Goal: Information Seeking & Learning: Learn about a topic

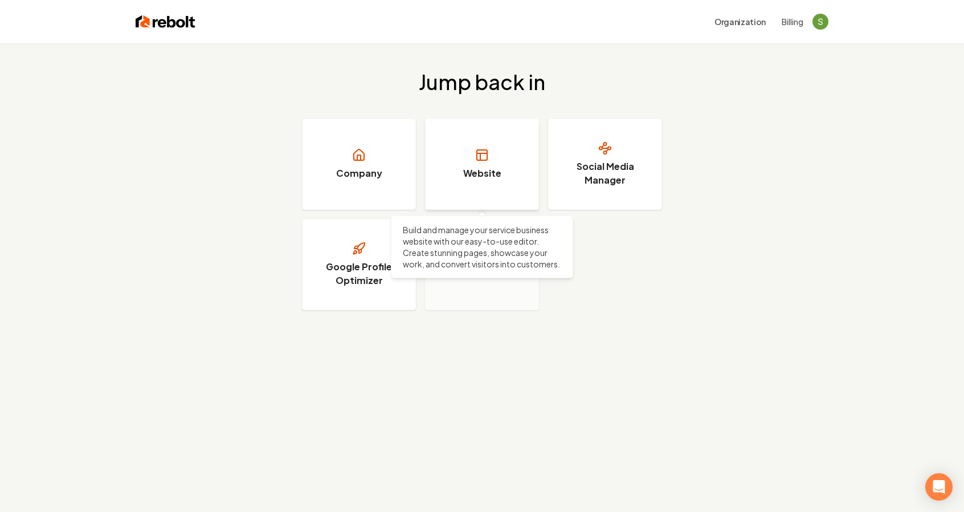
click at [492, 177] on h3 "Website" at bounding box center [482, 173] width 38 height 14
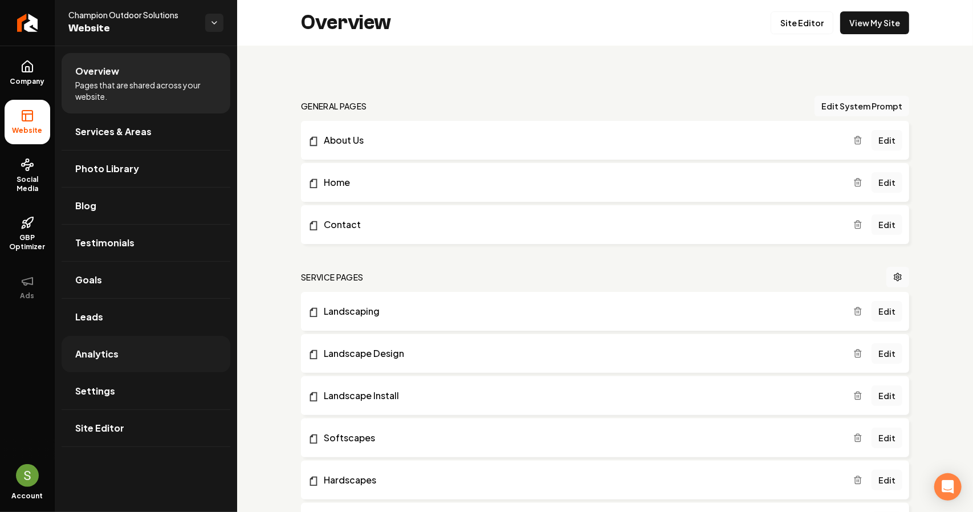
click at [150, 362] on link "Analytics" at bounding box center [146, 354] width 169 height 36
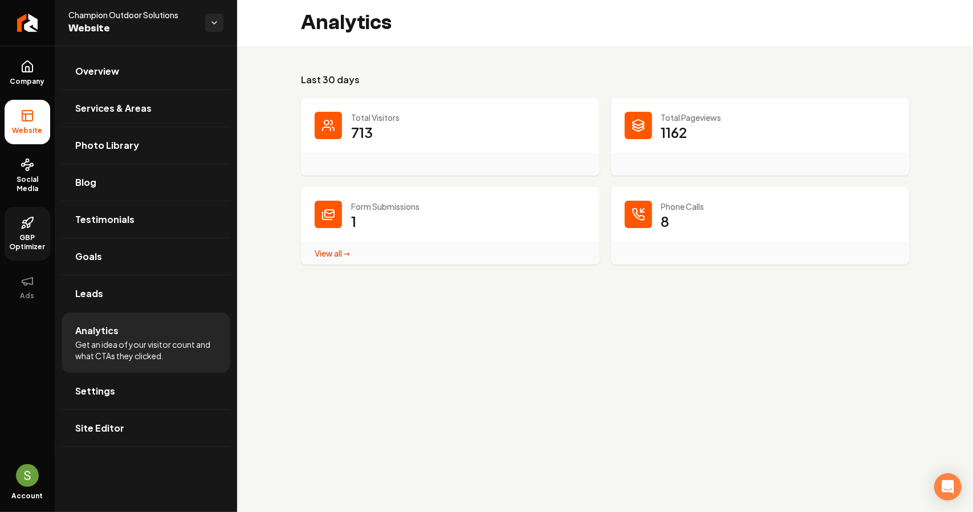
click at [26, 221] on icon at bounding box center [29, 220] width 7 height 7
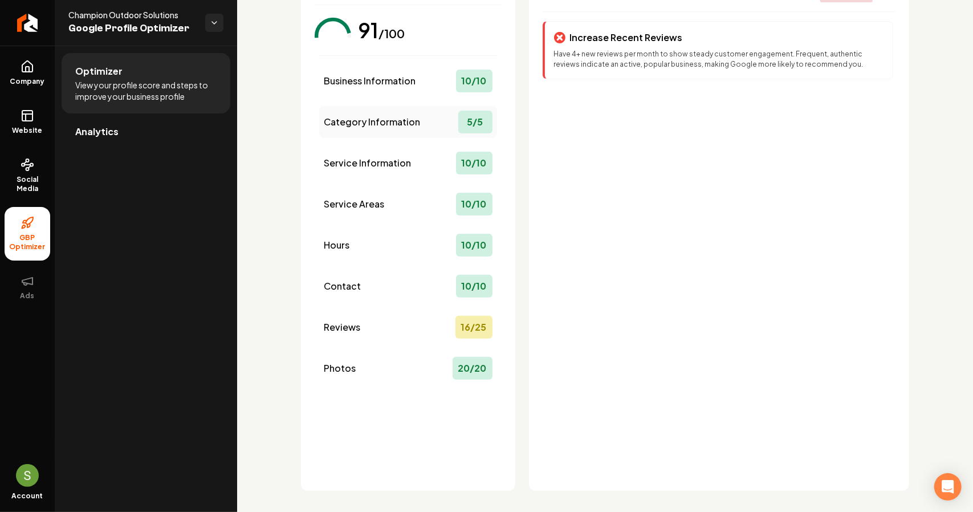
scroll to position [113, 0]
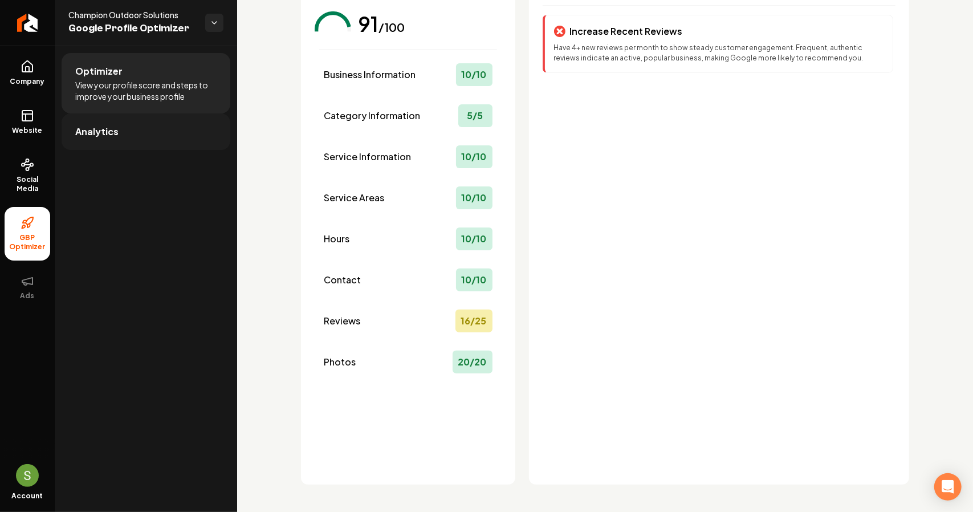
click at [146, 134] on link "Analytics" at bounding box center [146, 131] width 169 height 36
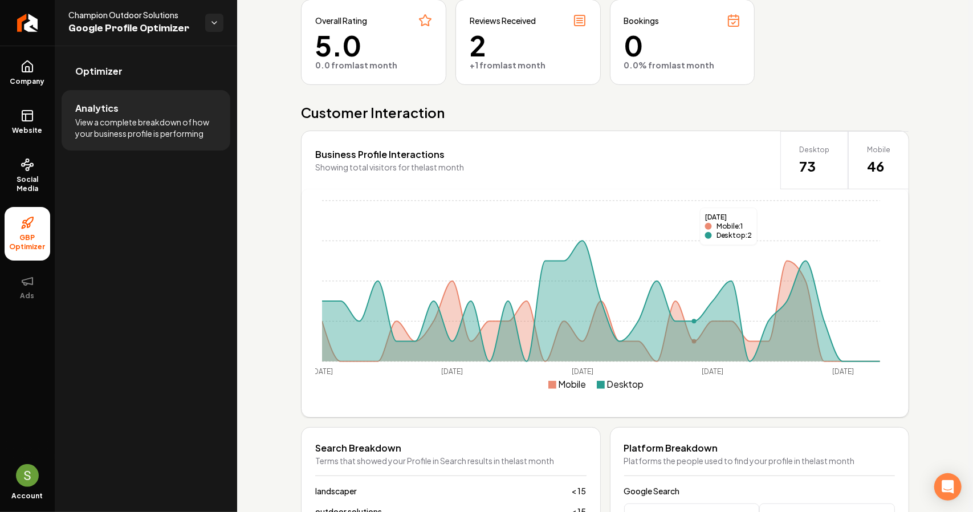
scroll to position [27, 0]
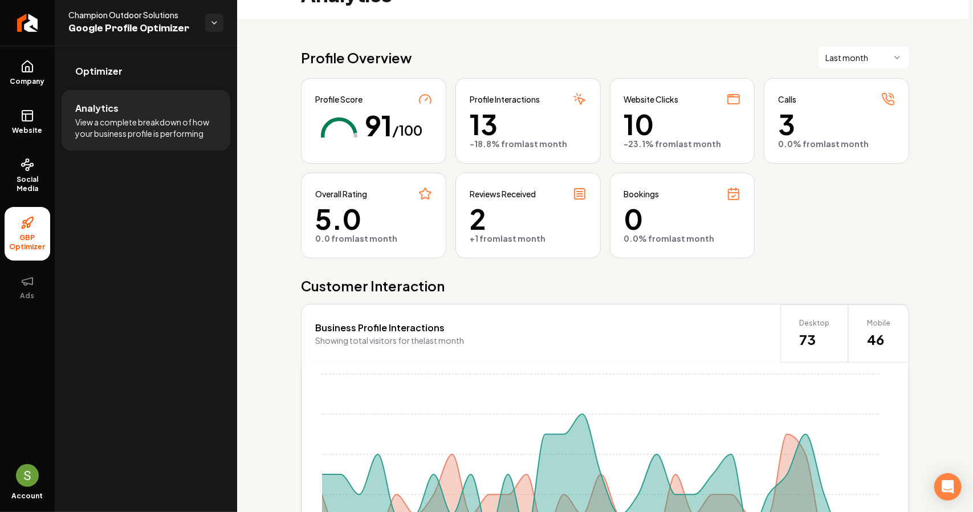
click at [849, 59] on html "Company Website Social Media GBP Optimizer Ads Account Champion Outdoor Solutio…" at bounding box center [486, 256] width 973 height 512
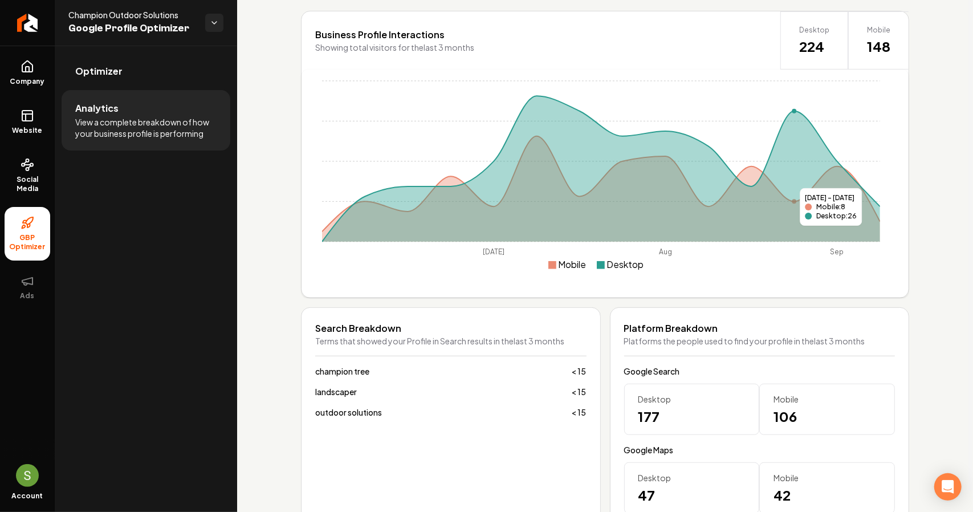
scroll to position [0, 0]
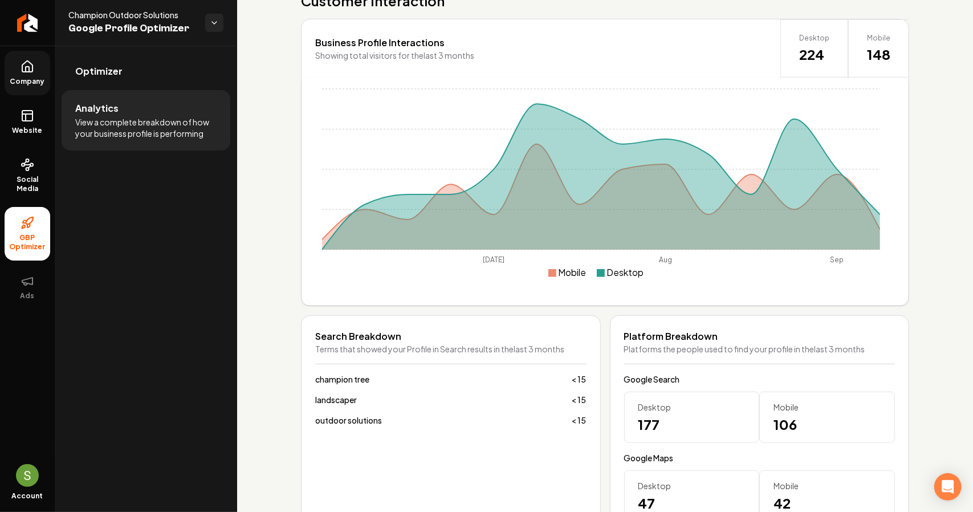
click at [31, 80] on span "Company" at bounding box center [28, 81] width 44 height 9
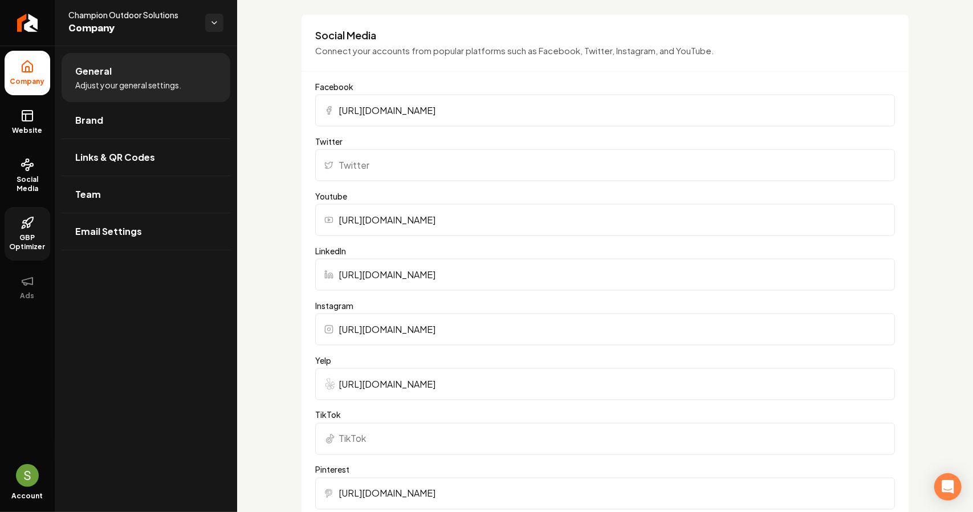
scroll to position [1254, 0]
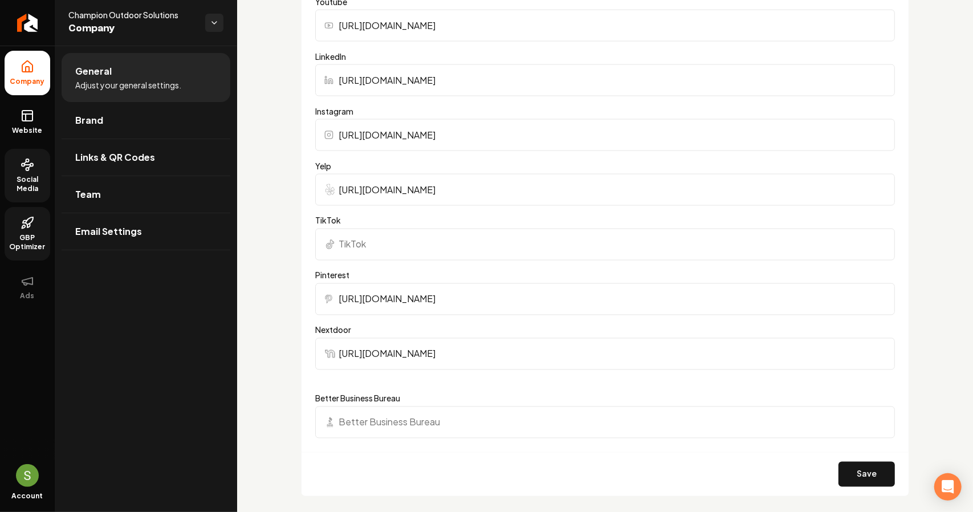
click at [35, 189] on span "Social Media" at bounding box center [28, 184] width 46 height 18
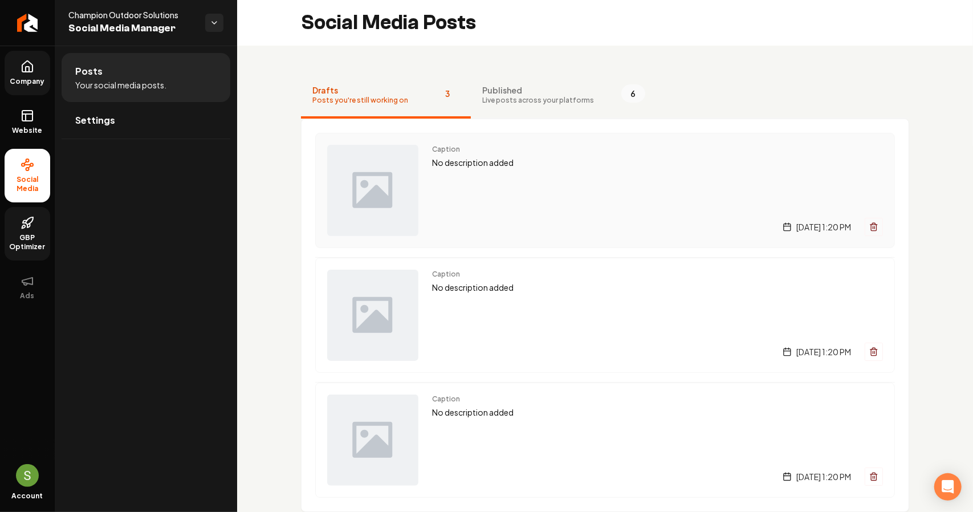
click at [874, 226] on line "Main content area" at bounding box center [874, 227] width 0 height 2
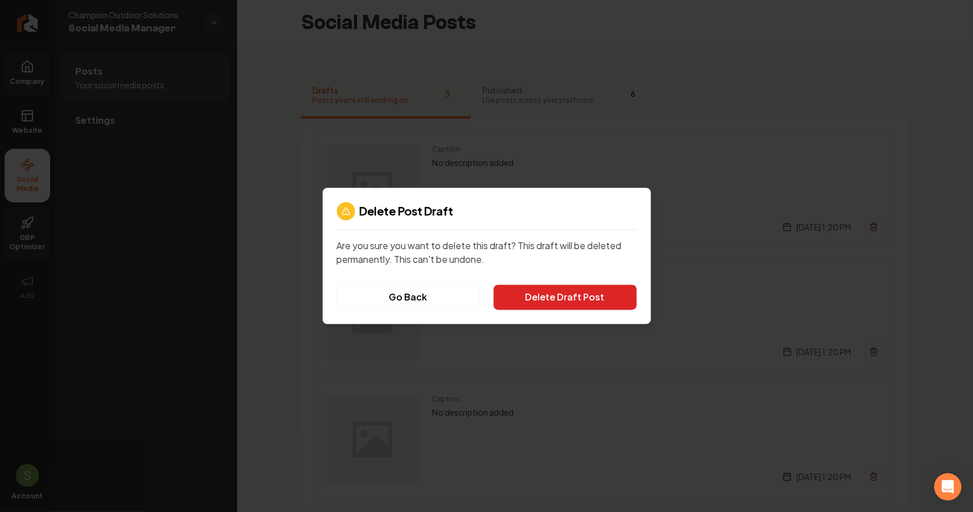
click at [591, 293] on button "Delete Draft Post" at bounding box center [564, 297] width 143 height 25
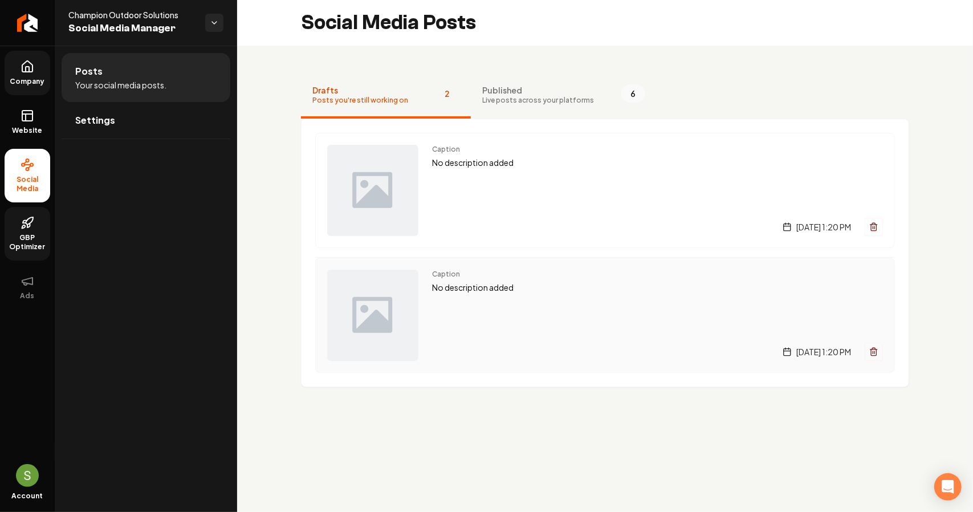
click at [874, 352] on line "Main content area" at bounding box center [874, 352] width 0 height 2
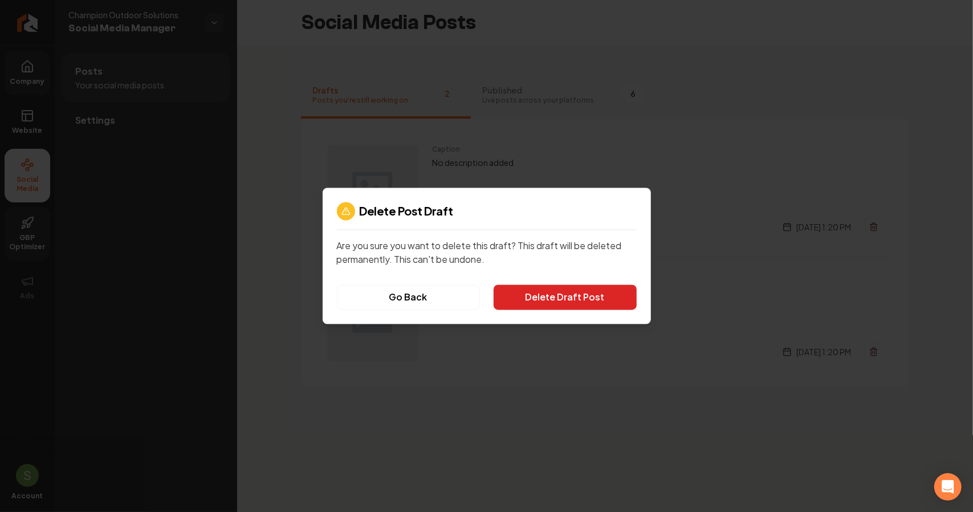
click at [594, 300] on button "Delete Draft Post" at bounding box center [564, 297] width 143 height 25
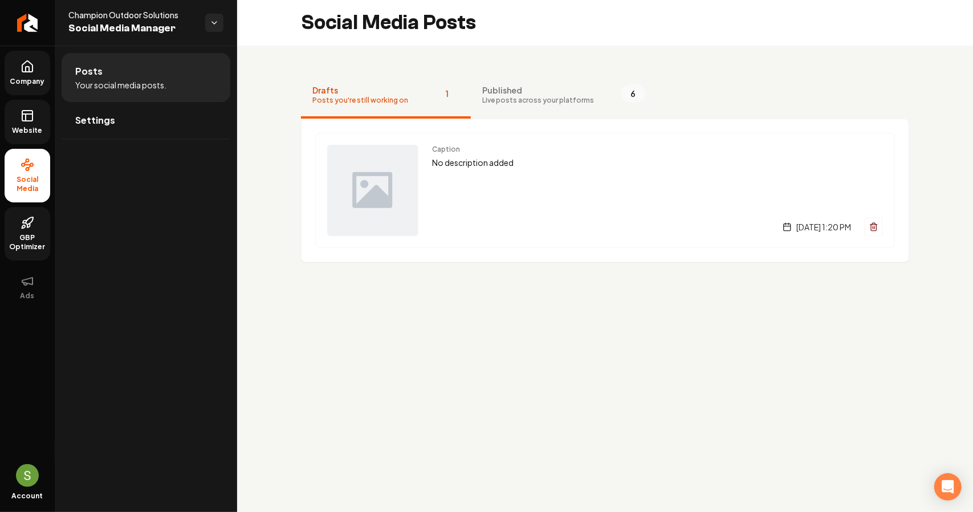
click at [28, 124] on link "Website" at bounding box center [28, 122] width 46 height 44
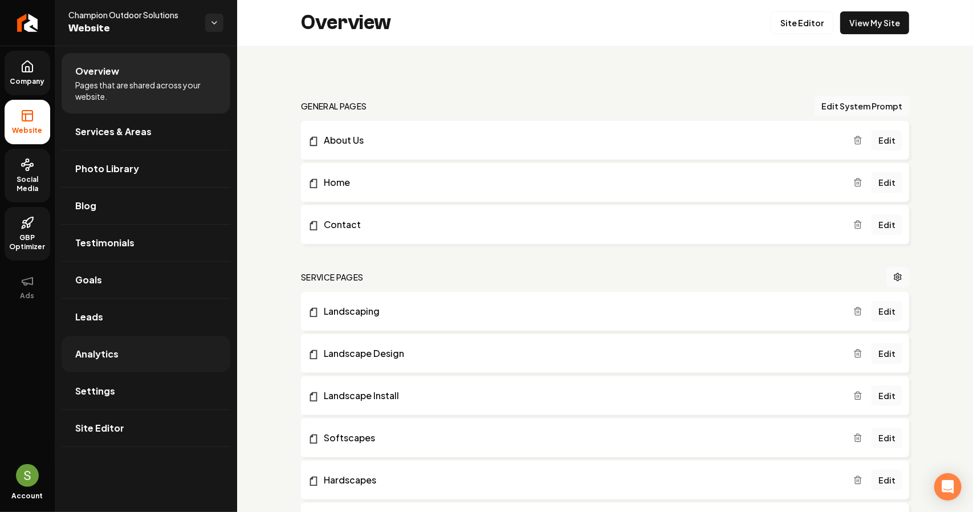
click at [106, 347] on span "Analytics" at bounding box center [96, 354] width 43 height 14
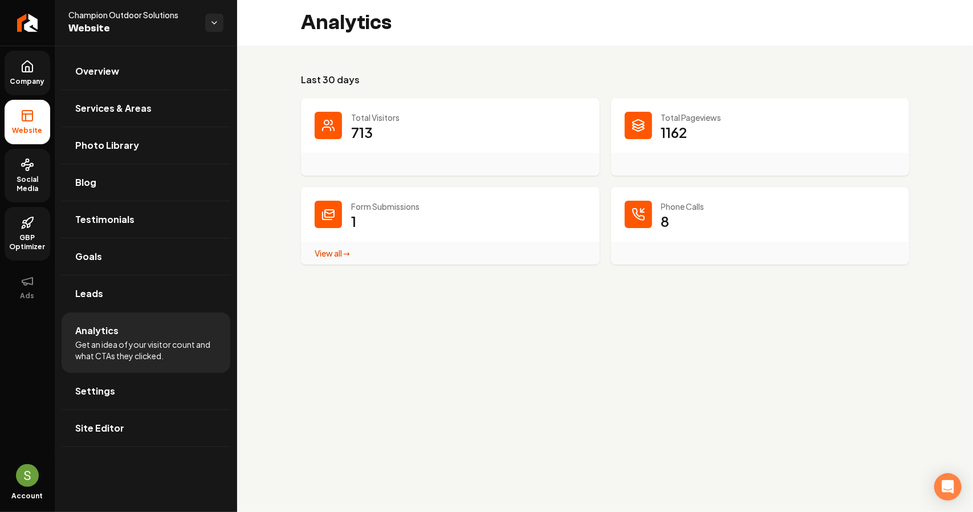
click at [362, 134] on p "713" at bounding box center [362, 132] width 22 height 18
click at [320, 254] on link "View all → Form Submissions stats" at bounding box center [332, 253] width 35 height 10
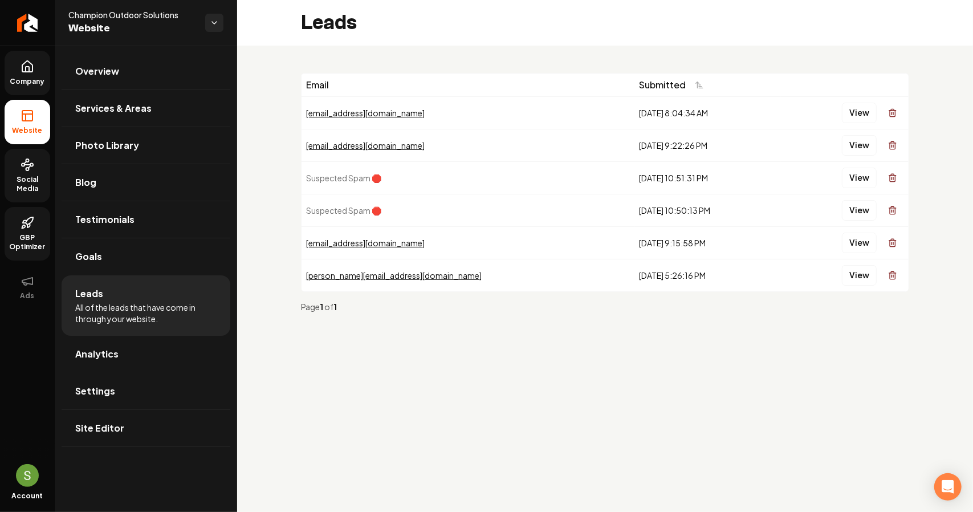
click at [27, 63] on icon at bounding box center [28, 67] width 14 height 14
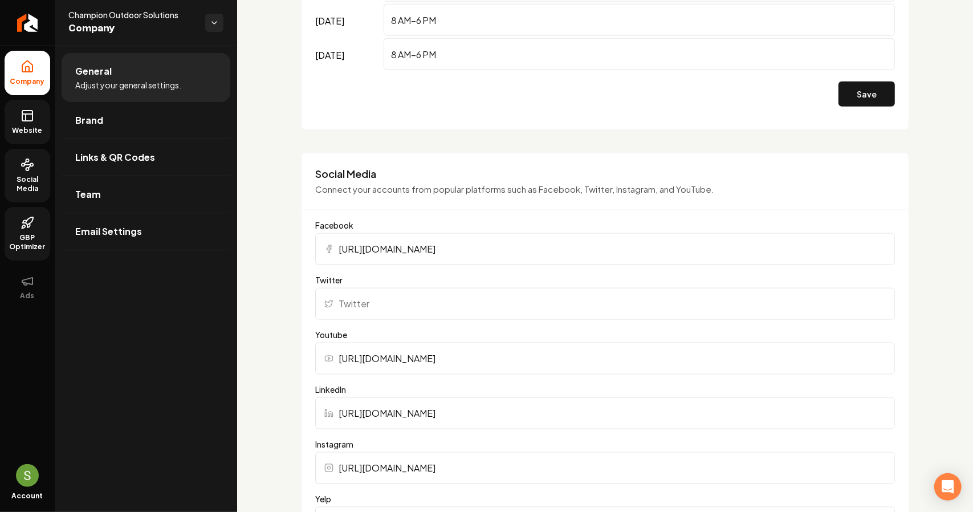
scroll to position [1140, 0]
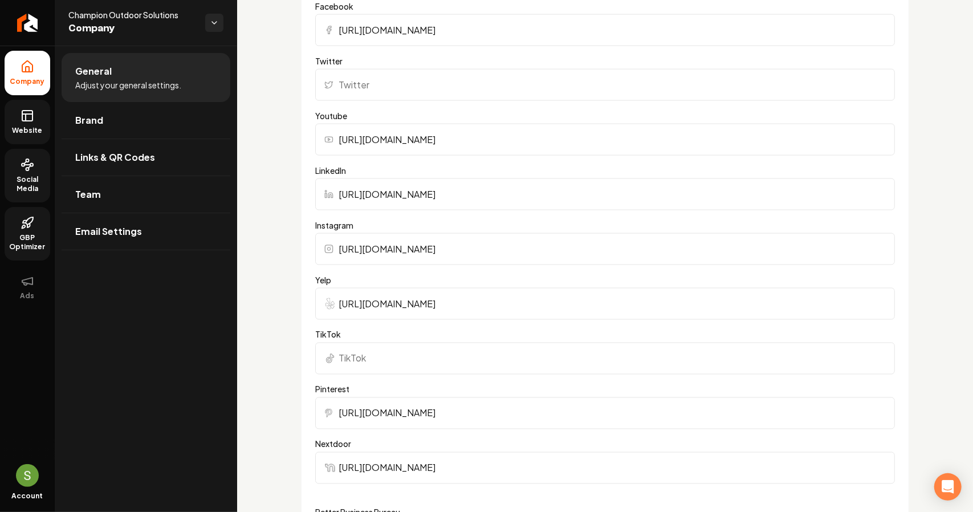
click at [33, 136] on link "Website" at bounding box center [28, 122] width 46 height 44
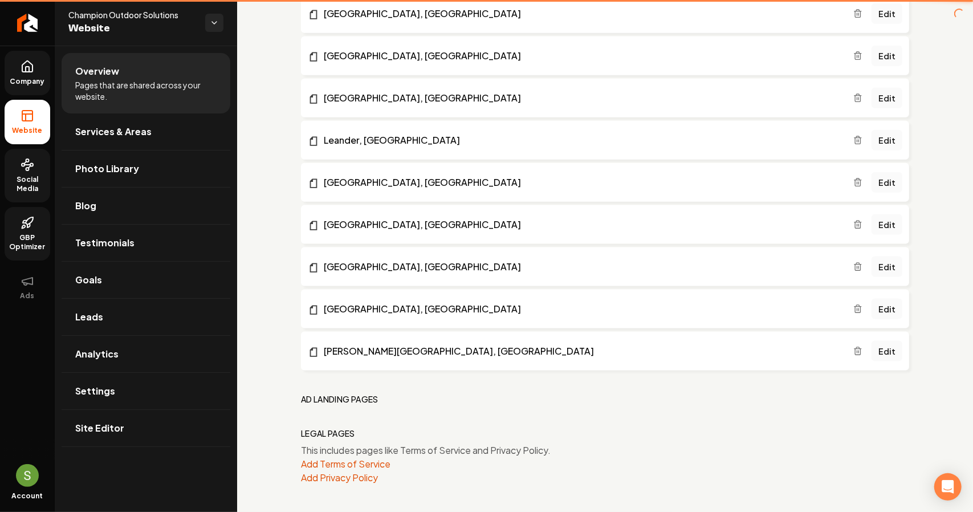
scroll to position [890, 0]
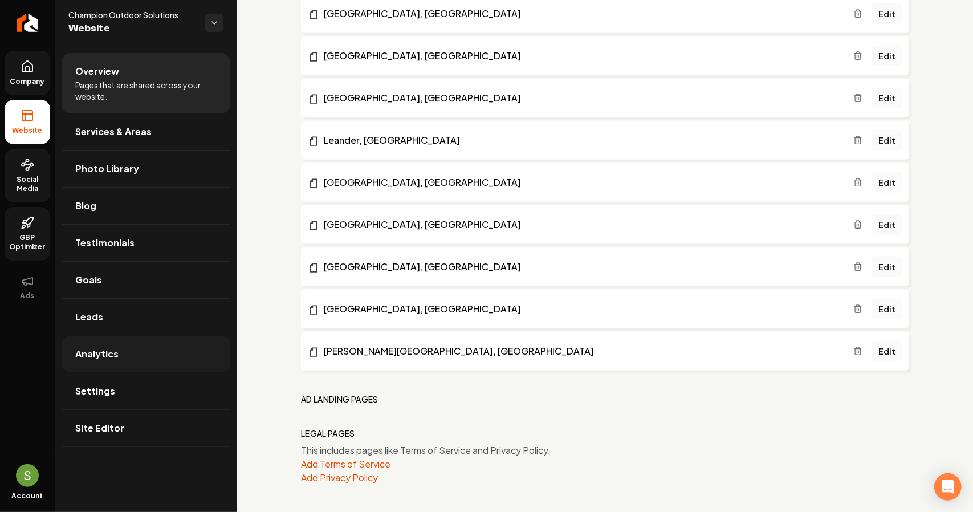
click at [117, 357] on link "Analytics" at bounding box center [146, 354] width 169 height 36
